Goal: Entertainment & Leisure: Consume media (video, audio)

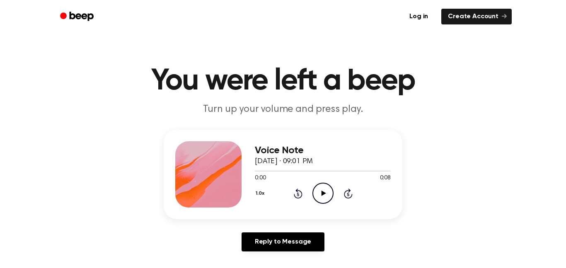
click at [324, 198] on icon "Play Audio" at bounding box center [323, 193] width 21 height 21
click at [324, 198] on icon "Pause Audio" at bounding box center [323, 193] width 21 height 21
drag, startPoint x: 333, startPoint y: 170, endPoint x: 243, endPoint y: 174, distance: 90.4
click at [243, 174] on div "Voice Note [DATE] · 09:01 PM 0:04 0:08 Your browser does not support the [objec…" at bounding box center [283, 175] width 239 height 90
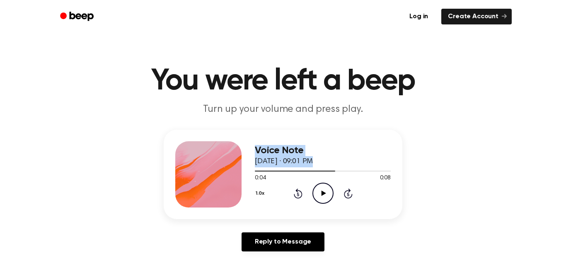
click at [321, 196] on icon "Play Audio" at bounding box center [323, 193] width 21 height 21
click at [321, 196] on icon "Pause Audio" at bounding box center [323, 193] width 21 height 21
click at [320, 197] on icon "Play Audio" at bounding box center [323, 193] width 21 height 21
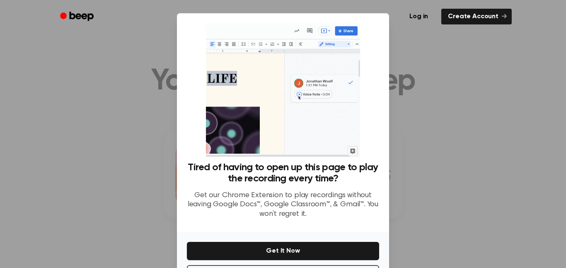
click at [429, 172] on div at bounding box center [283, 134] width 566 height 268
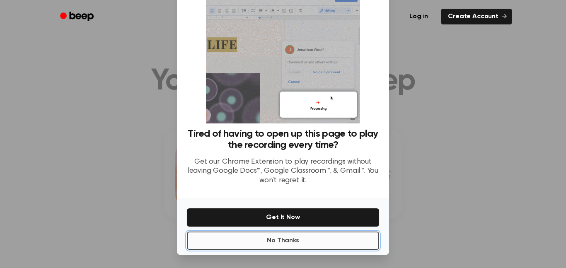
click at [297, 241] on button "No Thanks" at bounding box center [283, 241] width 192 height 18
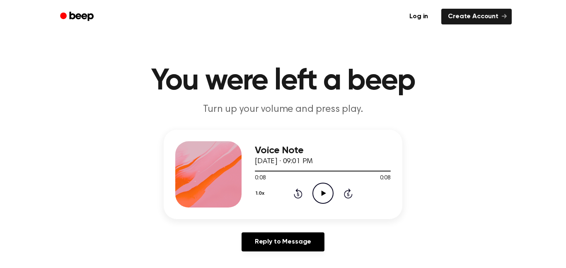
click at [321, 192] on icon "Play Audio" at bounding box center [323, 193] width 21 height 21
click at [321, 192] on icon at bounding box center [323, 193] width 4 height 5
click at [319, 193] on icon "Play Audio" at bounding box center [323, 193] width 21 height 21
click at [325, 200] on icon "Play Audio" at bounding box center [323, 193] width 21 height 21
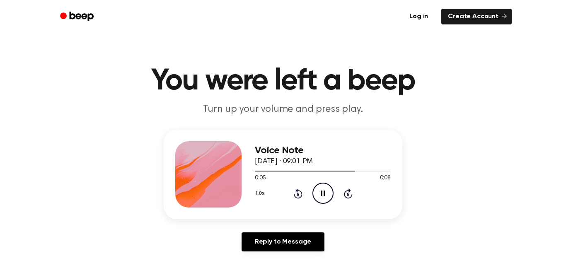
click at [325, 199] on icon "Pause Audio" at bounding box center [323, 193] width 21 height 21
click at [322, 192] on icon "Play Audio" at bounding box center [323, 193] width 21 height 21
click at [323, 192] on icon at bounding box center [323, 193] width 5 height 5
click at [318, 190] on icon "Play Audio" at bounding box center [323, 193] width 21 height 21
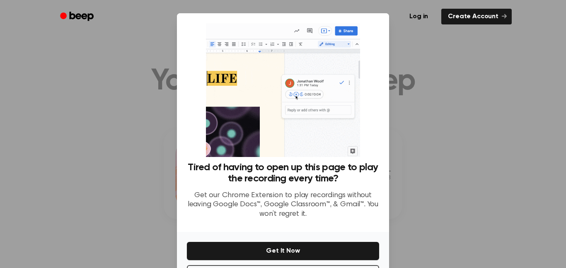
click at [482, 219] on div at bounding box center [283, 134] width 566 height 268
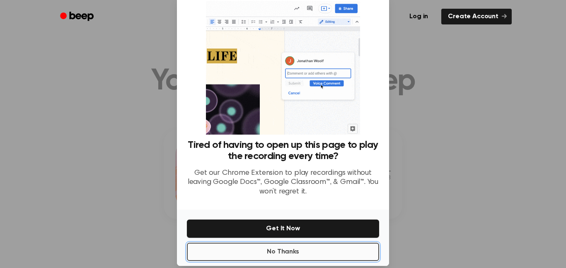
click at [335, 257] on button "No Thanks" at bounding box center [283, 252] width 192 height 18
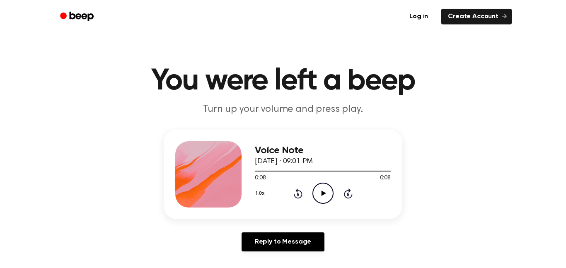
click at [324, 192] on icon "Play Audio" at bounding box center [323, 193] width 21 height 21
click at [324, 192] on icon at bounding box center [323, 193] width 4 height 5
click at [324, 192] on icon "Play Audio" at bounding box center [323, 193] width 21 height 21
click at [324, 192] on icon at bounding box center [323, 193] width 4 height 5
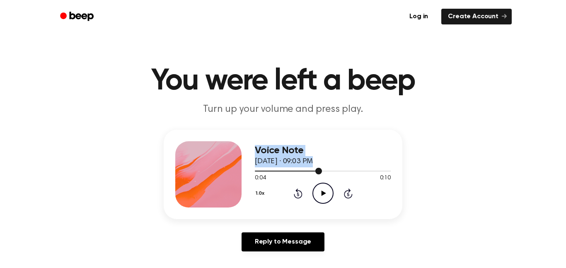
drag, startPoint x: 321, startPoint y: 169, endPoint x: 243, endPoint y: 172, distance: 78.4
click at [243, 172] on div "Voice Note September 10, 2025 · 09:03 PM 0:04 0:10 Your browser does not suppor…" at bounding box center [283, 175] width 239 height 90
click at [325, 198] on icon "Play Audio" at bounding box center [323, 193] width 21 height 21
click at [318, 196] on icon "Play Audio" at bounding box center [323, 193] width 21 height 21
click at [322, 192] on icon "Pause Audio" at bounding box center [323, 193] width 21 height 21
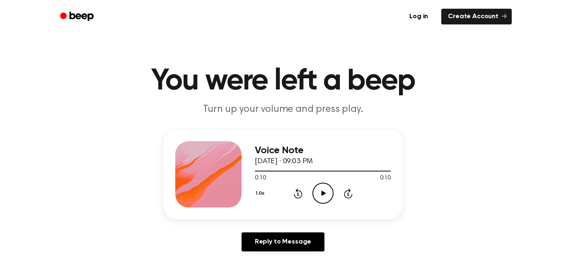
click at [324, 193] on icon at bounding box center [323, 193] width 5 height 5
click at [317, 197] on icon "Play Audio" at bounding box center [323, 193] width 21 height 21
click at [322, 192] on icon at bounding box center [323, 193] width 4 height 5
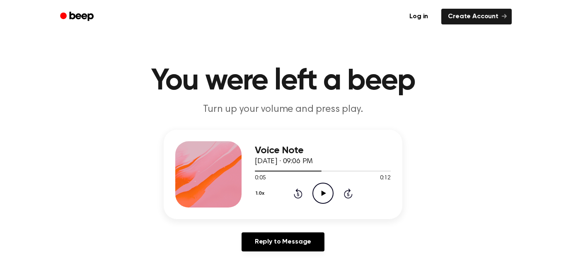
click at [322, 192] on icon at bounding box center [323, 193] width 5 height 5
click at [322, 192] on icon "Pause Audio" at bounding box center [323, 193] width 21 height 21
click at [325, 196] on icon "Play Audio" at bounding box center [323, 193] width 21 height 21
click at [325, 196] on icon "Pause Audio" at bounding box center [323, 193] width 21 height 21
